Goal: Check status: Check status

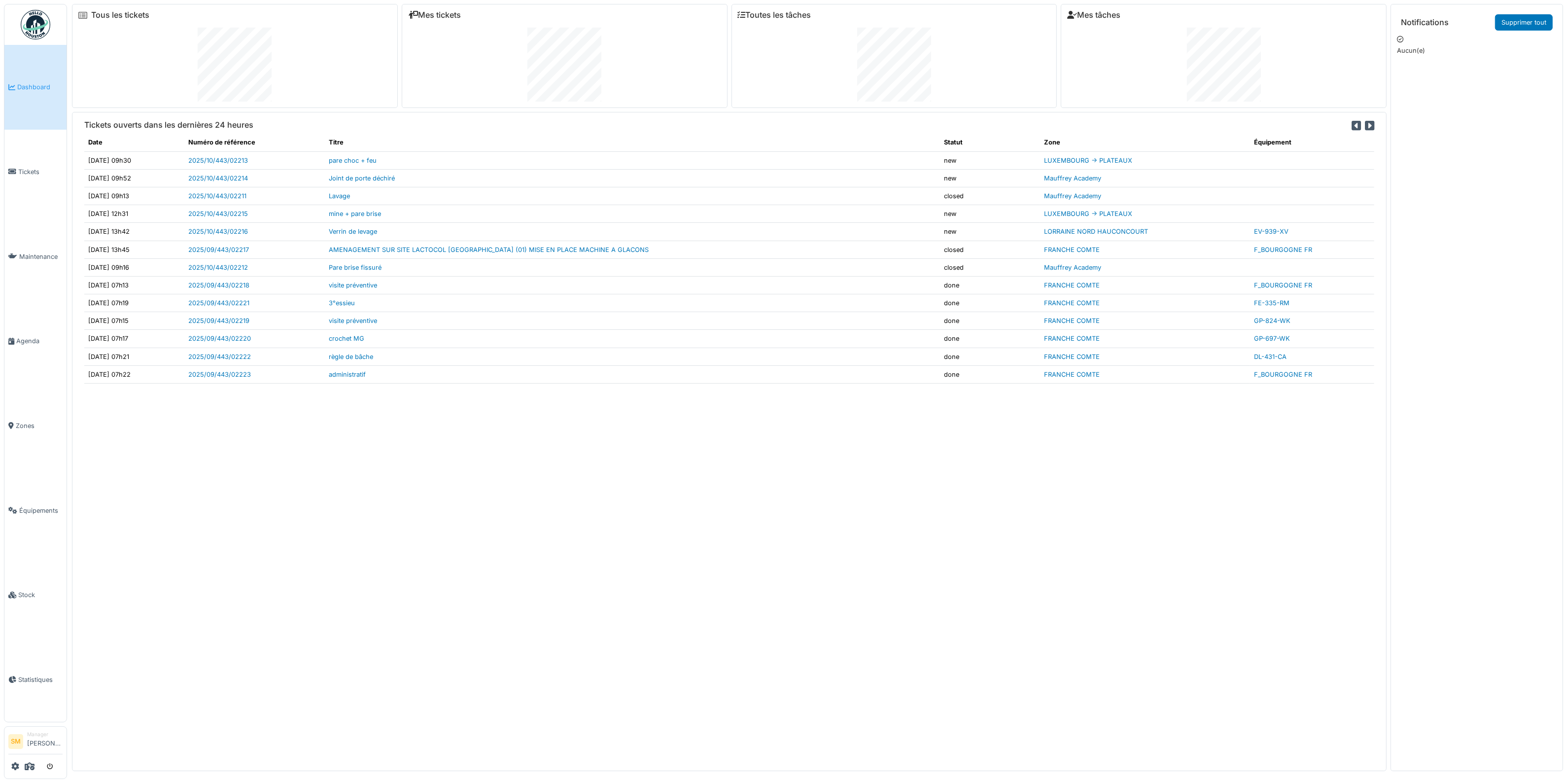
click at [44, 24] on img at bounding box center [35, 24] width 30 height 30
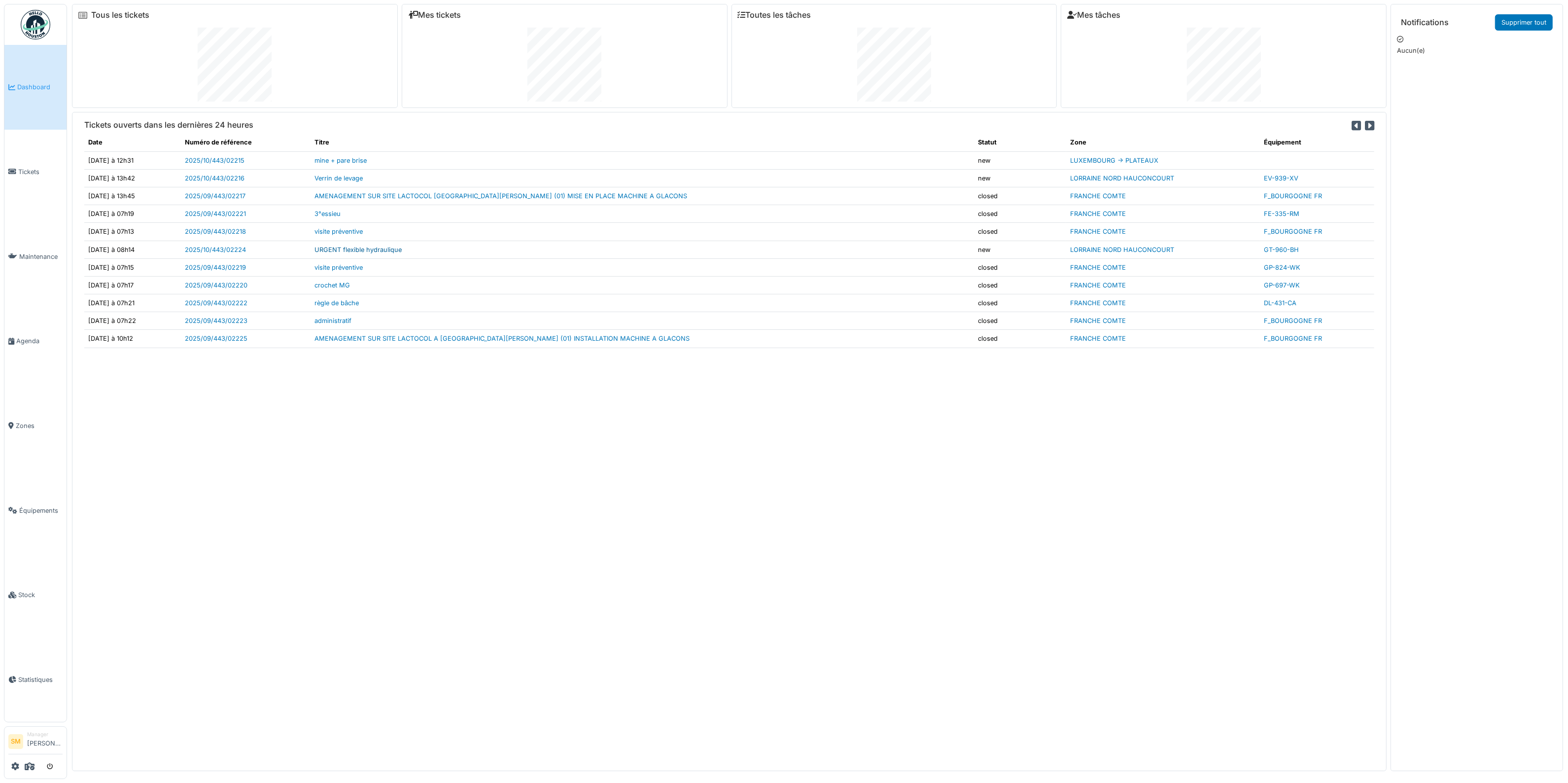
click at [369, 252] on link "URGENT flexible hydraulique" at bounding box center [358, 250] width 87 height 7
